Goal: Task Accomplishment & Management: Use online tool/utility

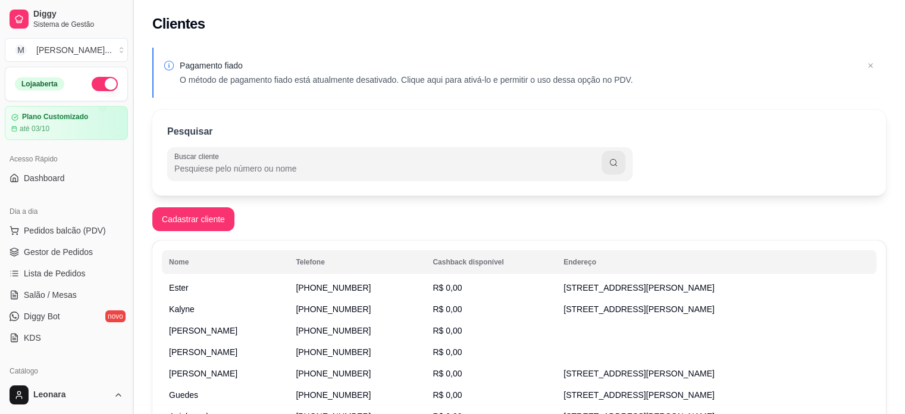
click at [132, 191] on button "Toggle Sidebar" at bounding box center [133, 207] width 10 height 414
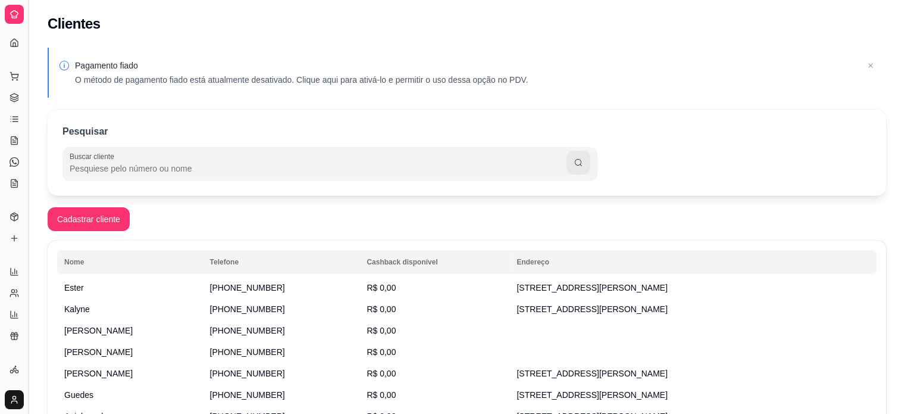
click at [31, 188] on button "Toggle Sidebar" at bounding box center [28, 207] width 10 height 414
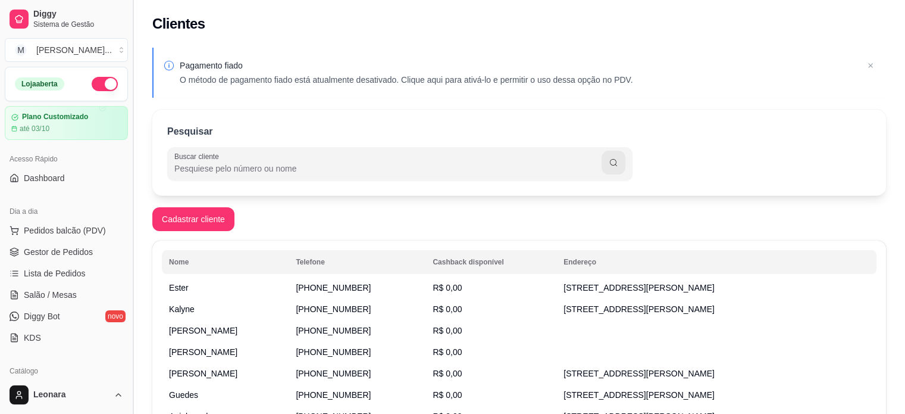
click at [128, 181] on button "Toggle Sidebar" at bounding box center [133, 207] width 10 height 414
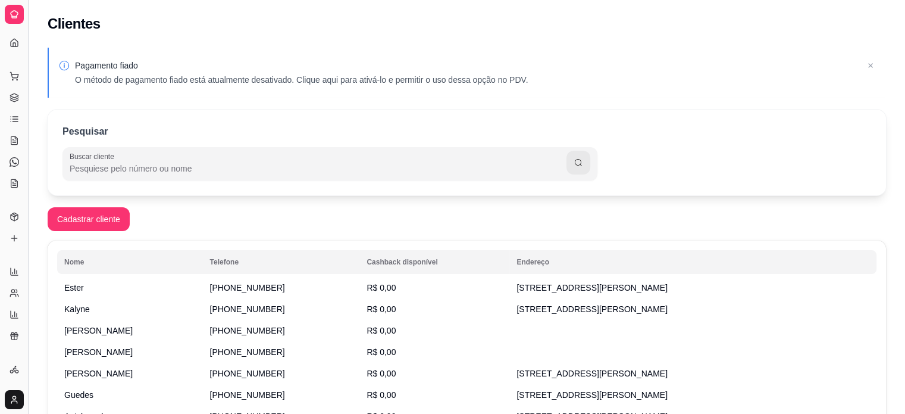
click at [26, 173] on button "Toggle Sidebar" at bounding box center [28, 207] width 10 height 414
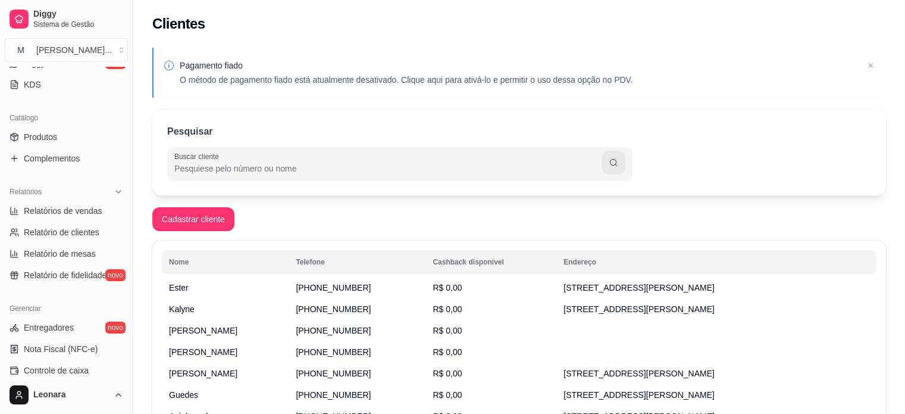
scroll to position [267, 0]
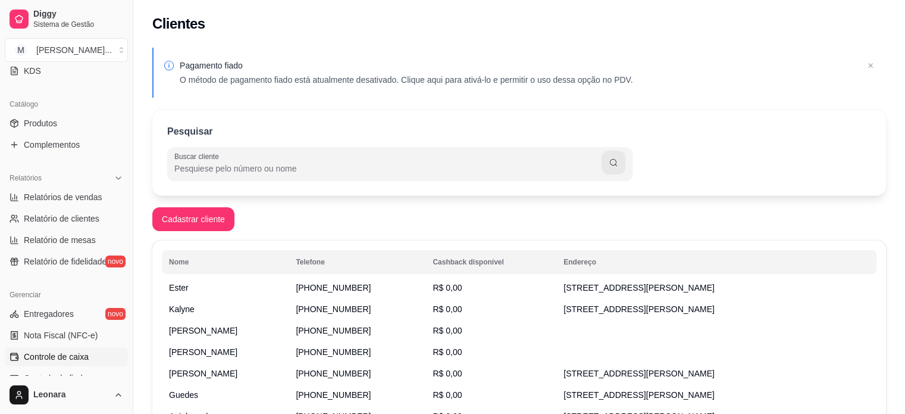
click at [56, 355] on span "Controle de caixa" at bounding box center [56, 356] width 65 height 12
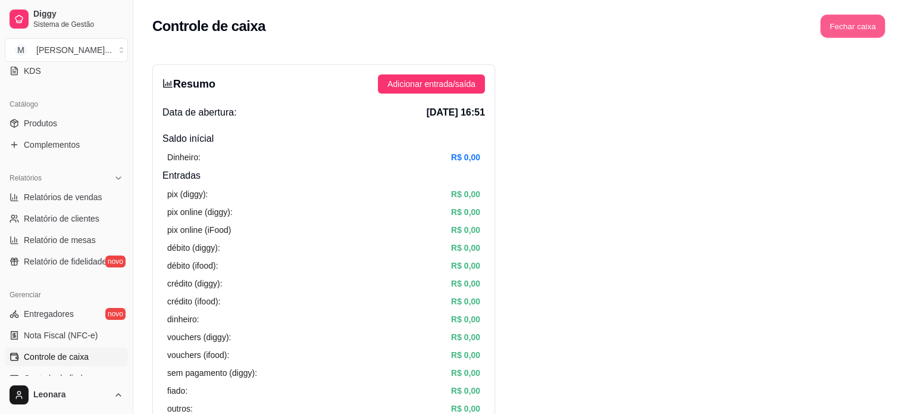
click at [874, 27] on button "Fechar caixa" at bounding box center [853, 26] width 65 height 23
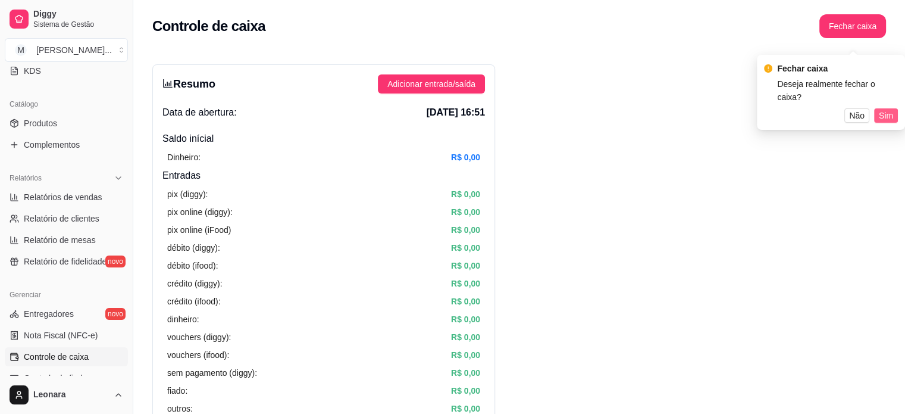
click at [891, 109] on span "Sim" at bounding box center [886, 115] width 14 height 13
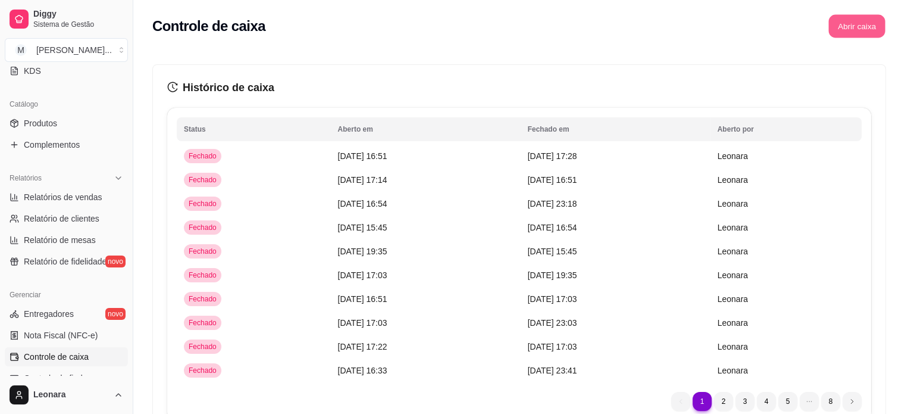
click at [850, 25] on button "Abrir caixa" at bounding box center [856, 26] width 57 height 23
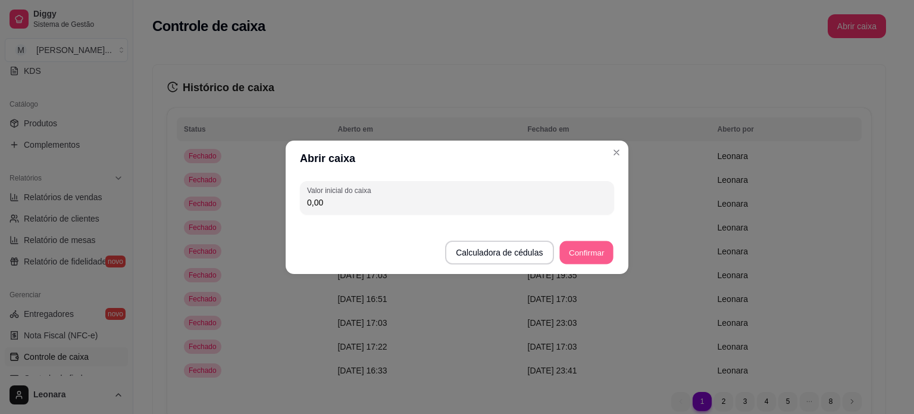
click at [583, 250] on button "Confirmar" at bounding box center [586, 251] width 54 height 23
